Goal: Task Accomplishment & Management: Manage account settings

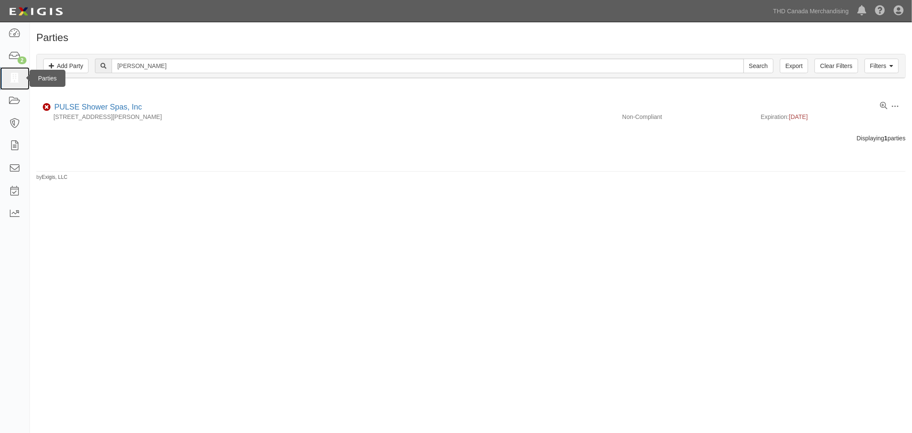
click at [4, 77] on link at bounding box center [14, 78] width 29 height 23
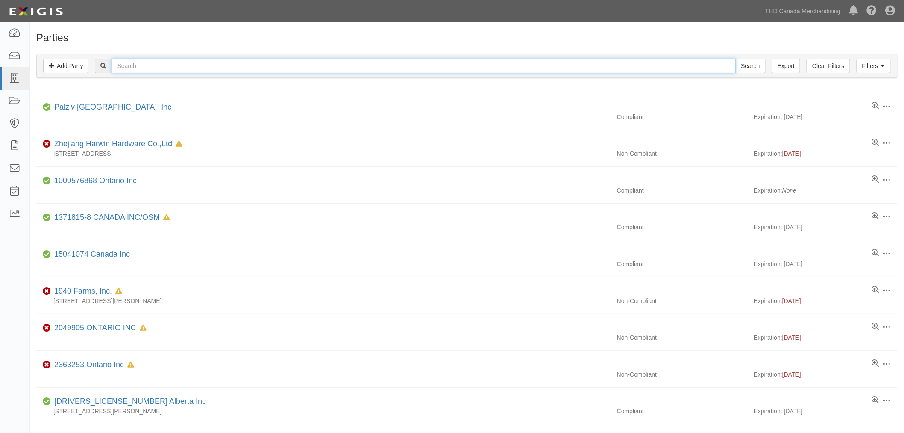
click at [225, 70] on input "text" at bounding box center [424, 66] width 624 height 15
type input "pulsar"
click at [736, 59] on input "Search" at bounding box center [751, 66] width 30 height 15
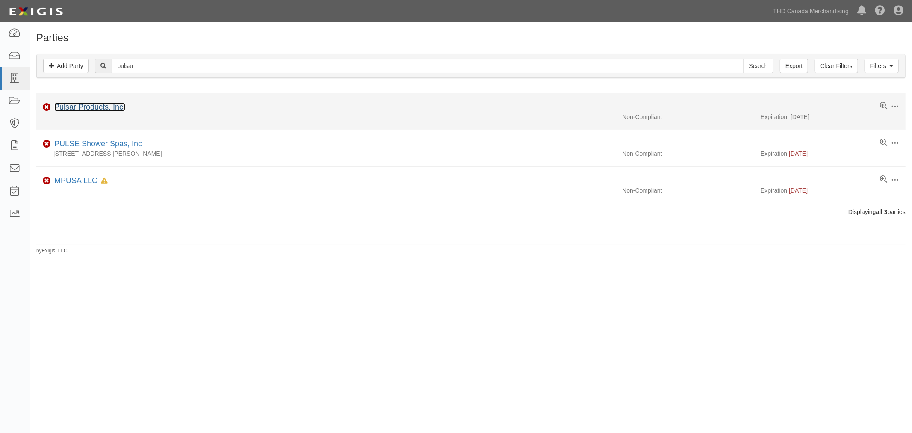
click at [106, 105] on link "Pulsar Products, Inc." at bounding box center [89, 107] width 71 height 9
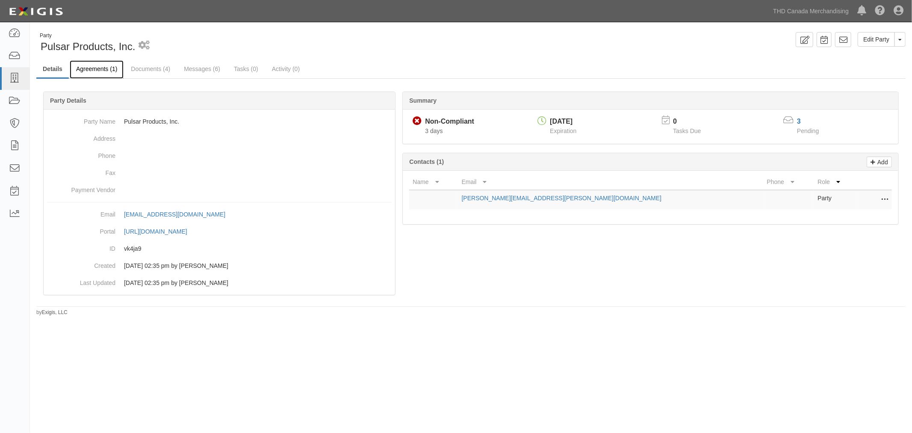
click at [114, 69] on link "Agreements (1)" at bounding box center [97, 69] width 54 height 18
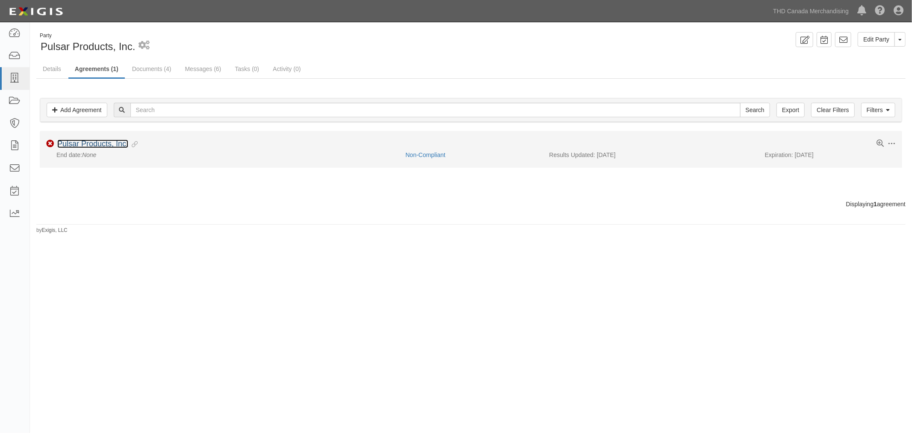
click at [85, 146] on link "Pulsar Products, Inc." at bounding box center [92, 143] width 71 height 9
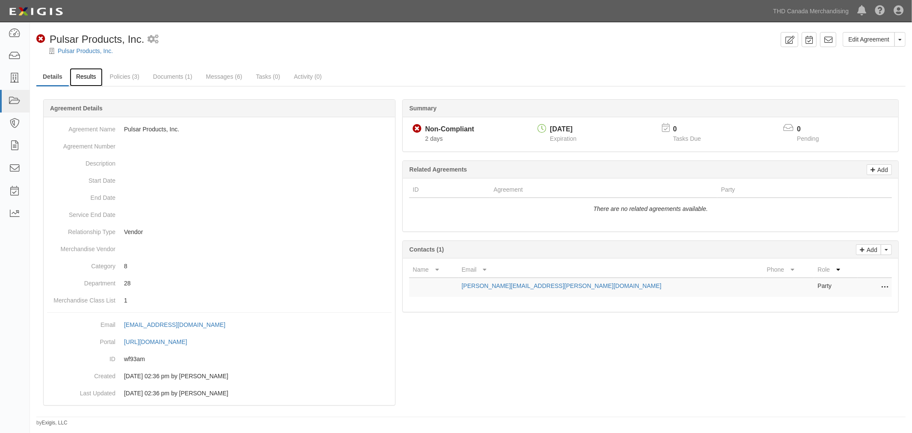
click at [97, 79] on link "Results" at bounding box center [86, 77] width 33 height 18
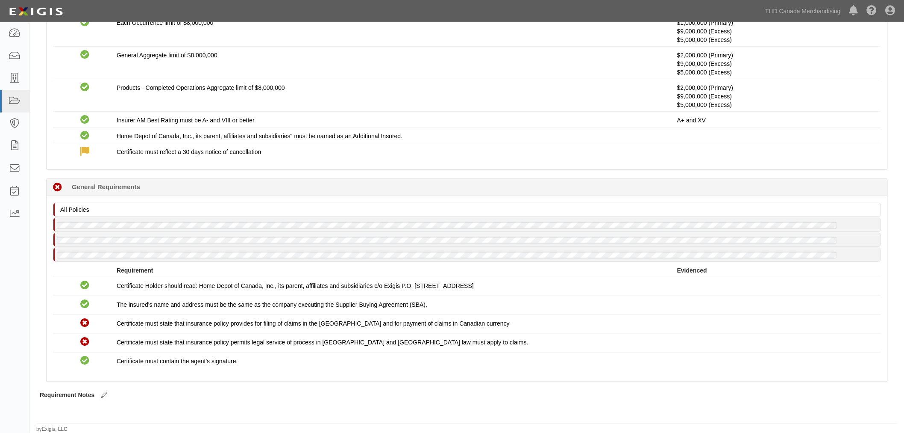
scroll to position [63, 0]
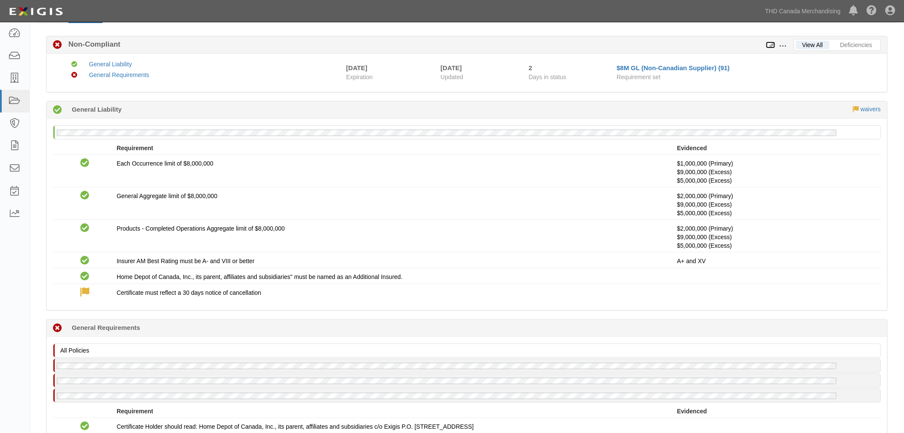
click at [771, 46] on icon at bounding box center [770, 45] width 9 height 6
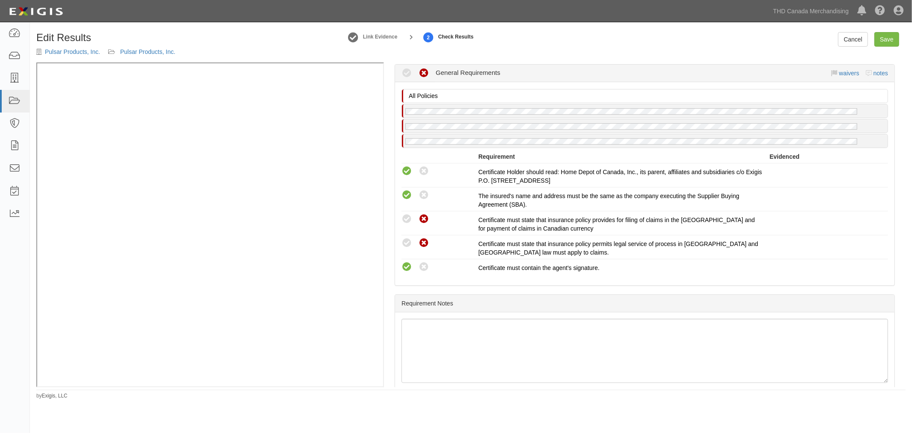
scroll to position [380, 0]
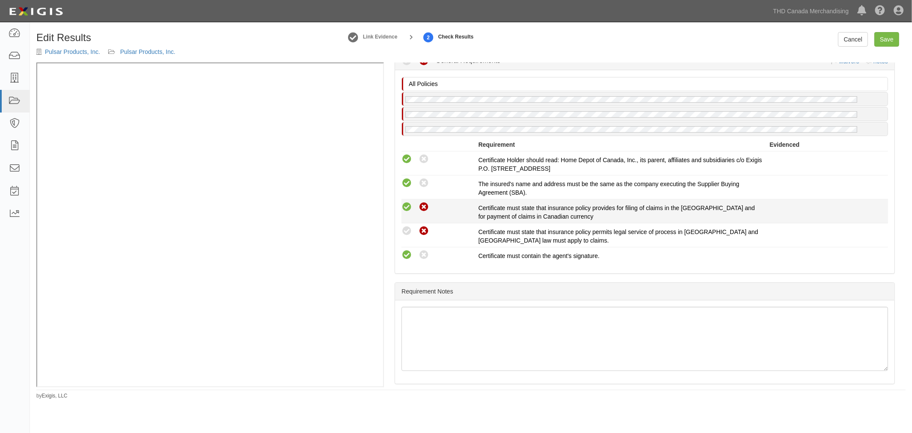
click at [405, 203] on icon at bounding box center [406, 207] width 11 height 11
radio input "true"
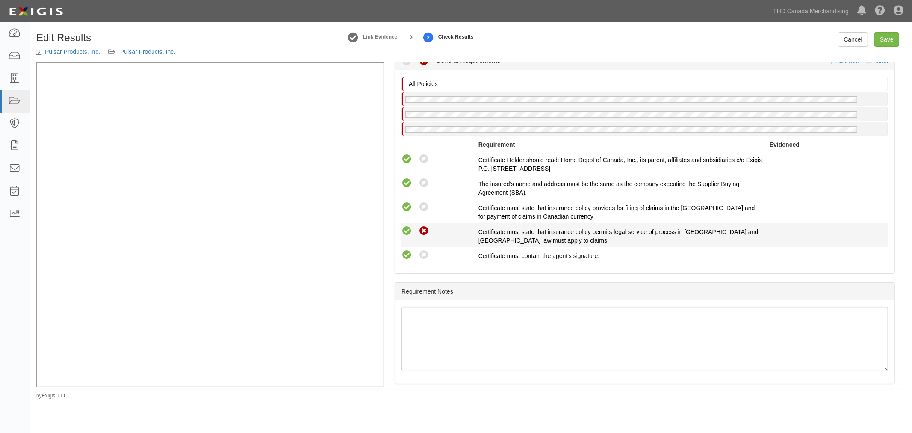
click at [405, 233] on icon at bounding box center [406, 231] width 11 height 11
radio input "true"
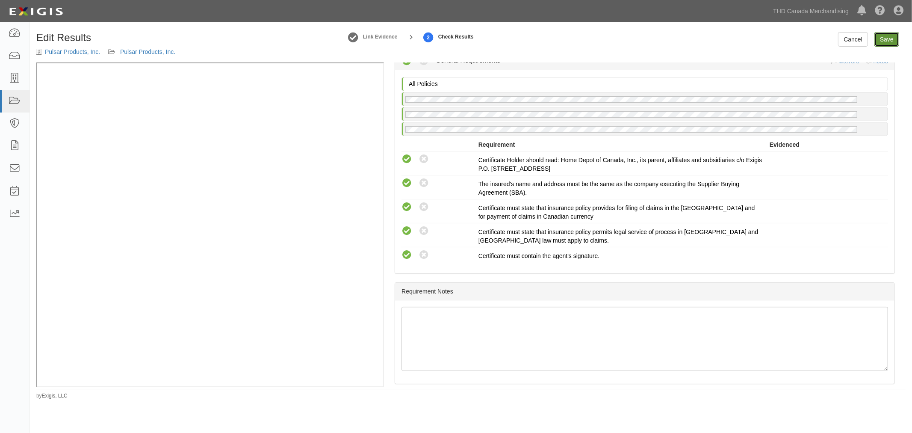
click at [881, 42] on link "Save" at bounding box center [886, 39] width 25 height 15
radio input "true"
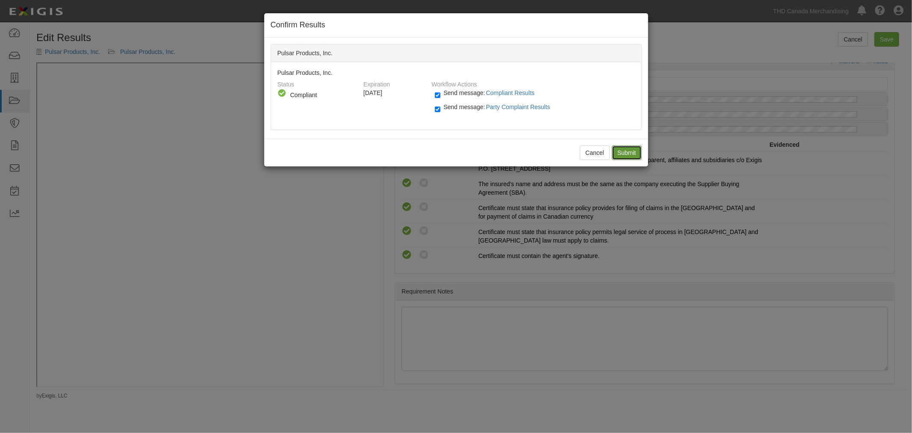
click at [628, 152] on input "Submit" at bounding box center [627, 152] width 30 height 15
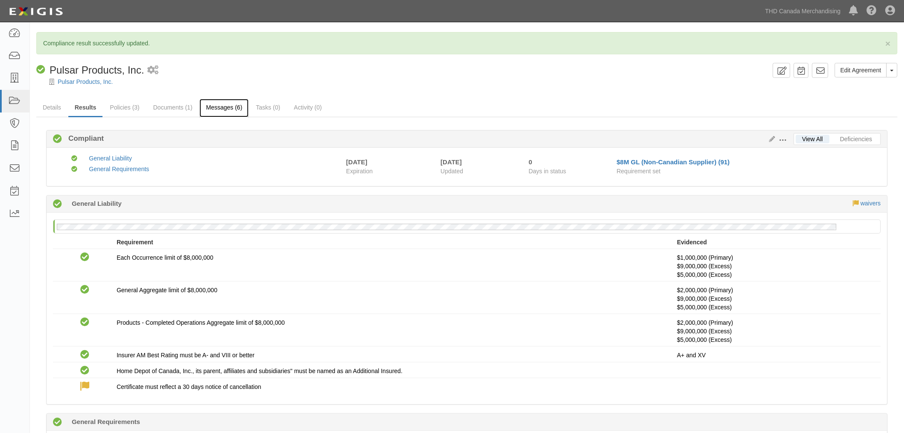
click at [203, 106] on link "Messages (6)" at bounding box center [224, 108] width 49 height 18
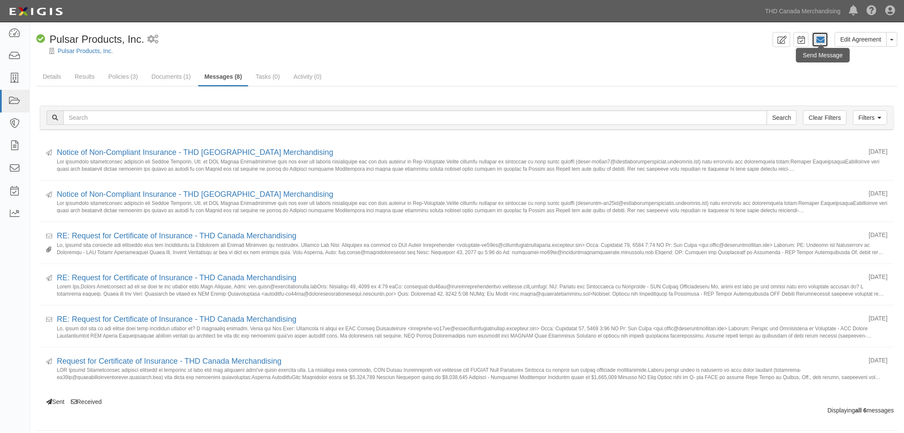
click at [818, 41] on icon at bounding box center [820, 39] width 9 height 9
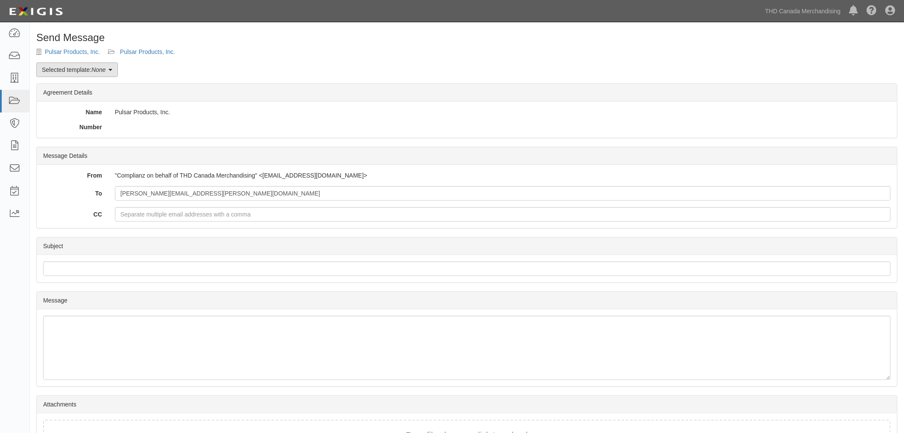
click at [104, 73] on em "None" at bounding box center [98, 69] width 14 height 7
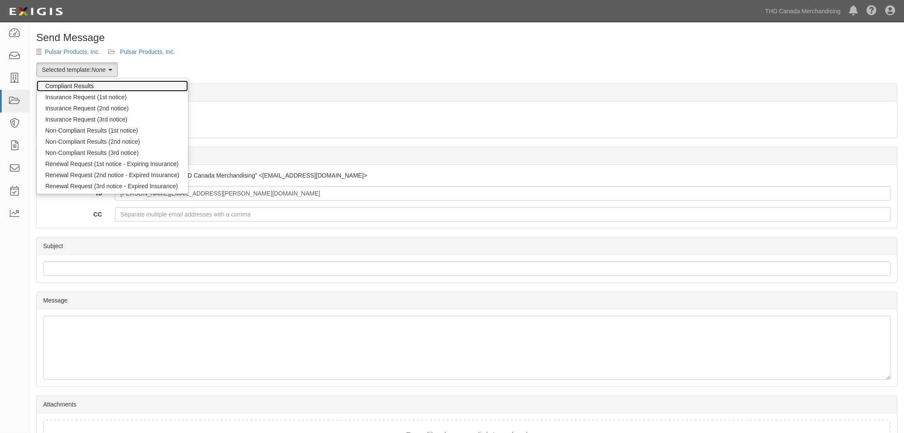
click at [100, 80] on link "Compliant Results" at bounding box center [112, 85] width 151 height 11
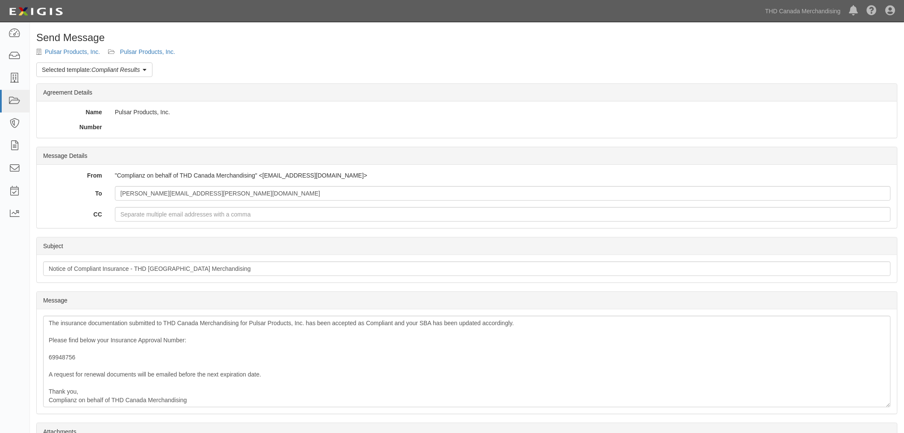
scroll to position [87, 0]
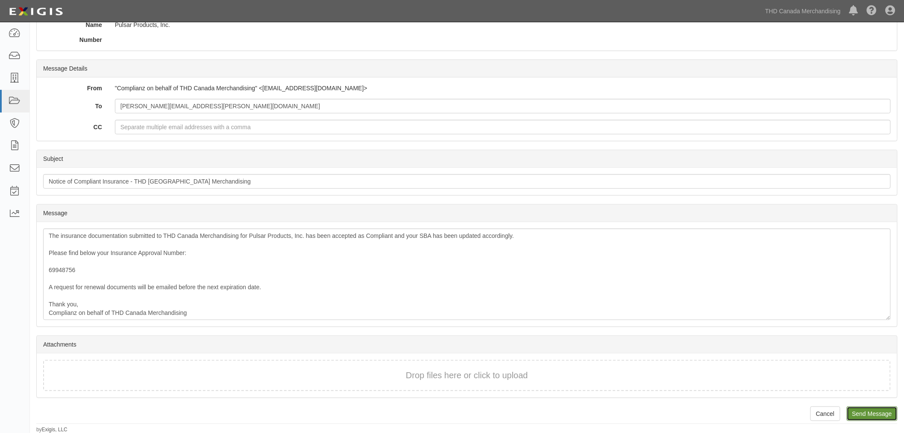
click at [868, 417] on input "Send Message" at bounding box center [872, 413] width 51 height 15
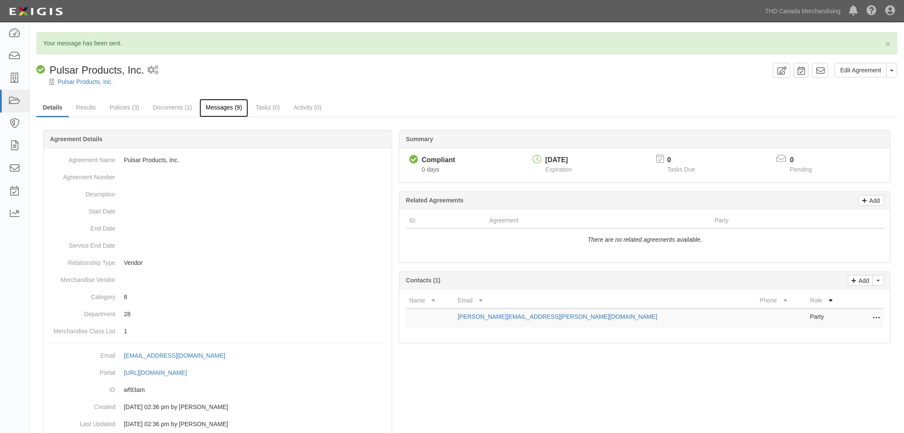
click at [212, 108] on link "Messages (9)" at bounding box center [224, 108] width 49 height 18
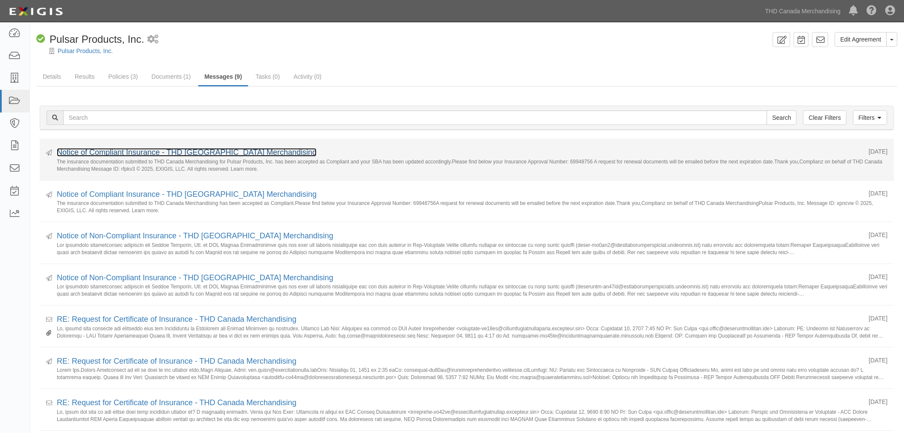
click at [172, 154] on link "Notice of Compliant Insurance - THD [GEOGRAPHIC_DATA] Merchandising" at bounding box center [187, 152] width 260 height 9
